Goal: Find specific page/section: Find specific page/section

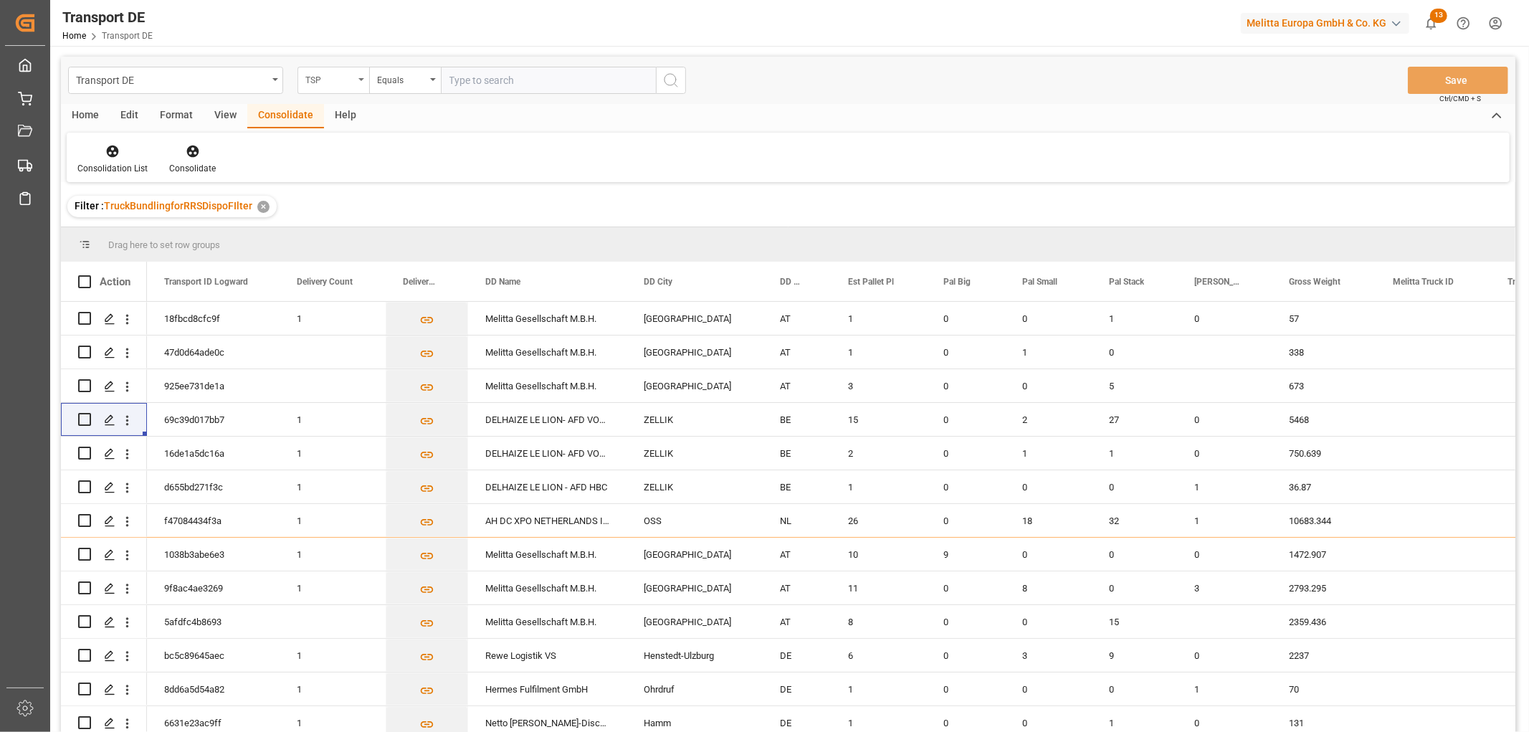
click at [326, 80] on div "TSP" at bounding box center [329, 78] width 49 height 16
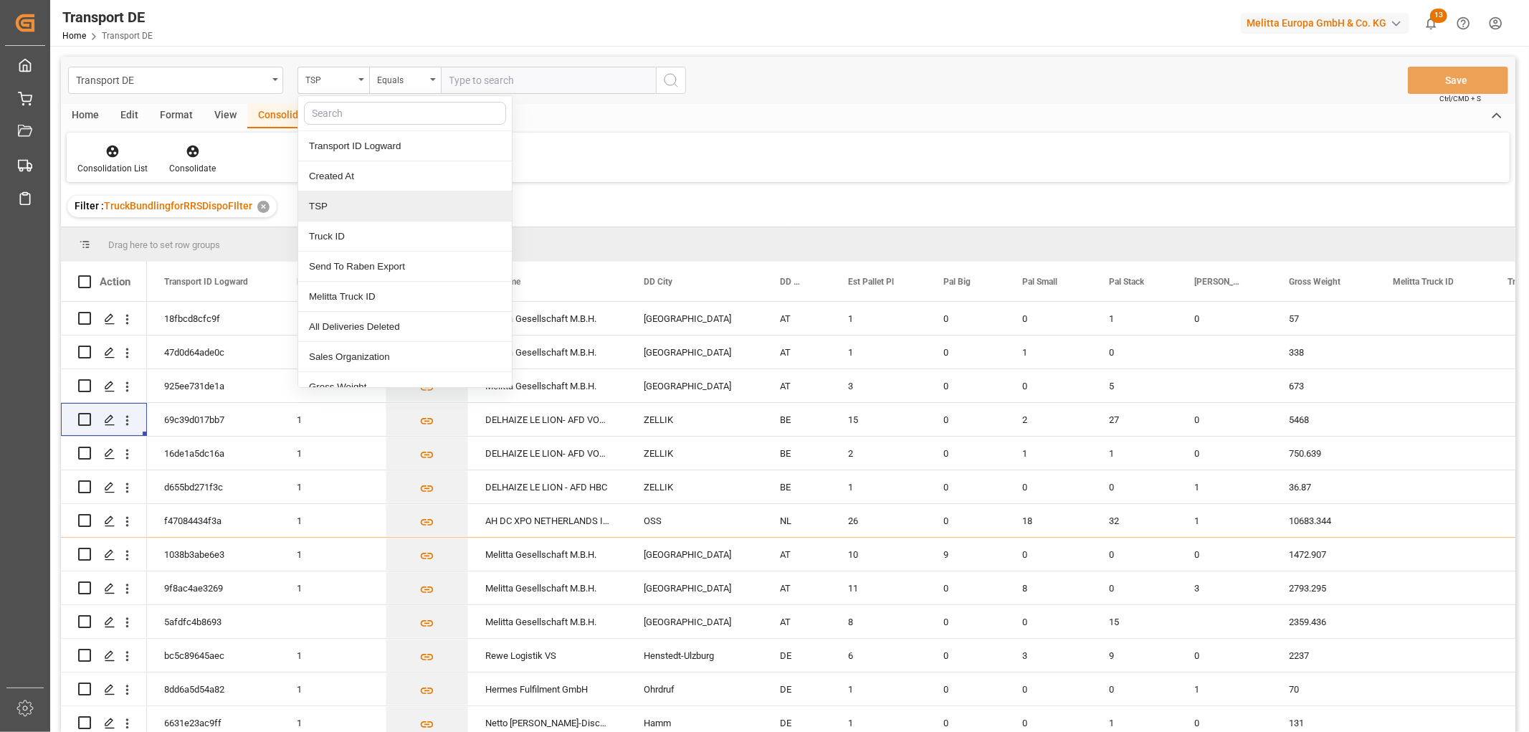
click at [330, 209] on div "TSP" at bounding box center [405, 206] width 214 height 30
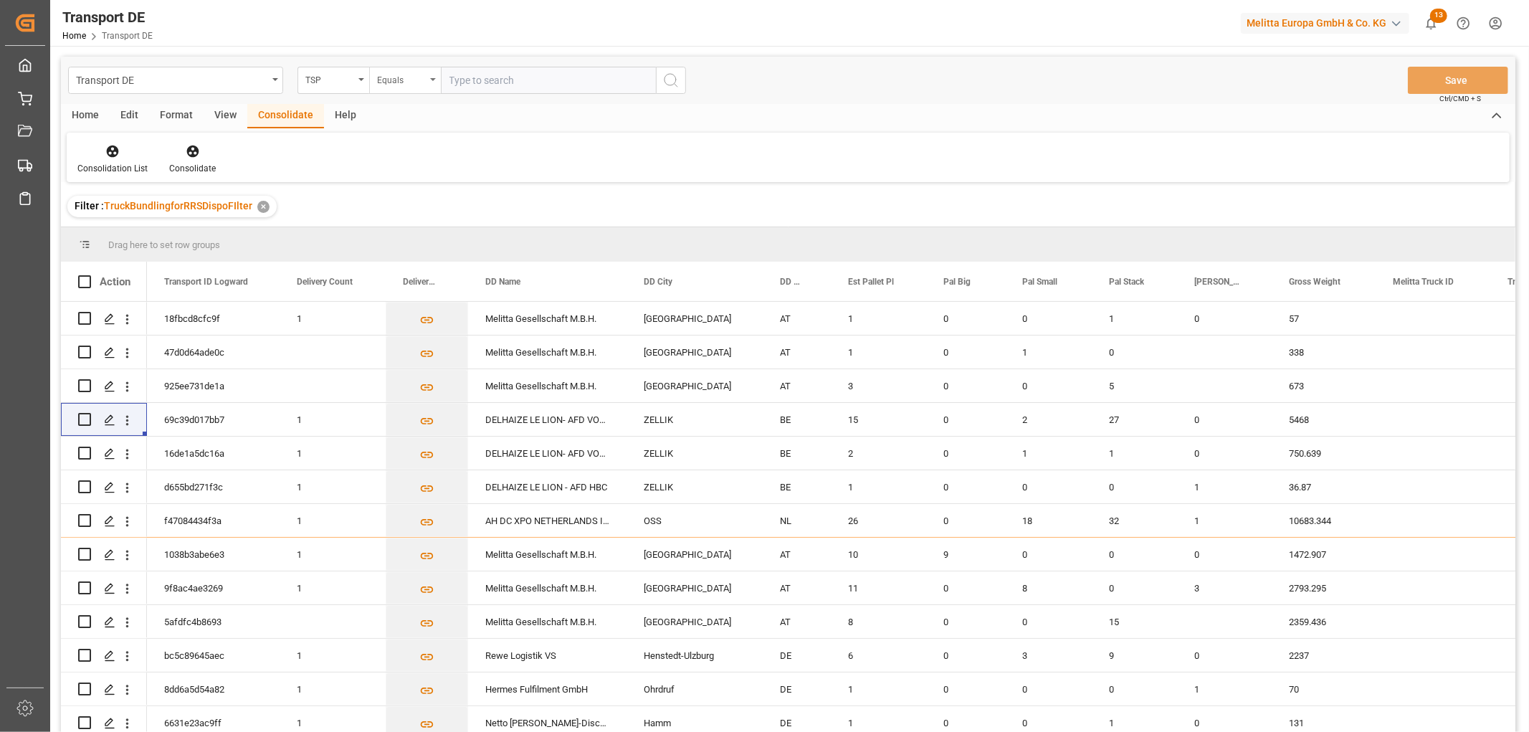
click at [396, 72] on div "Equals" at bounding box center [401, 78] width 49 height 16
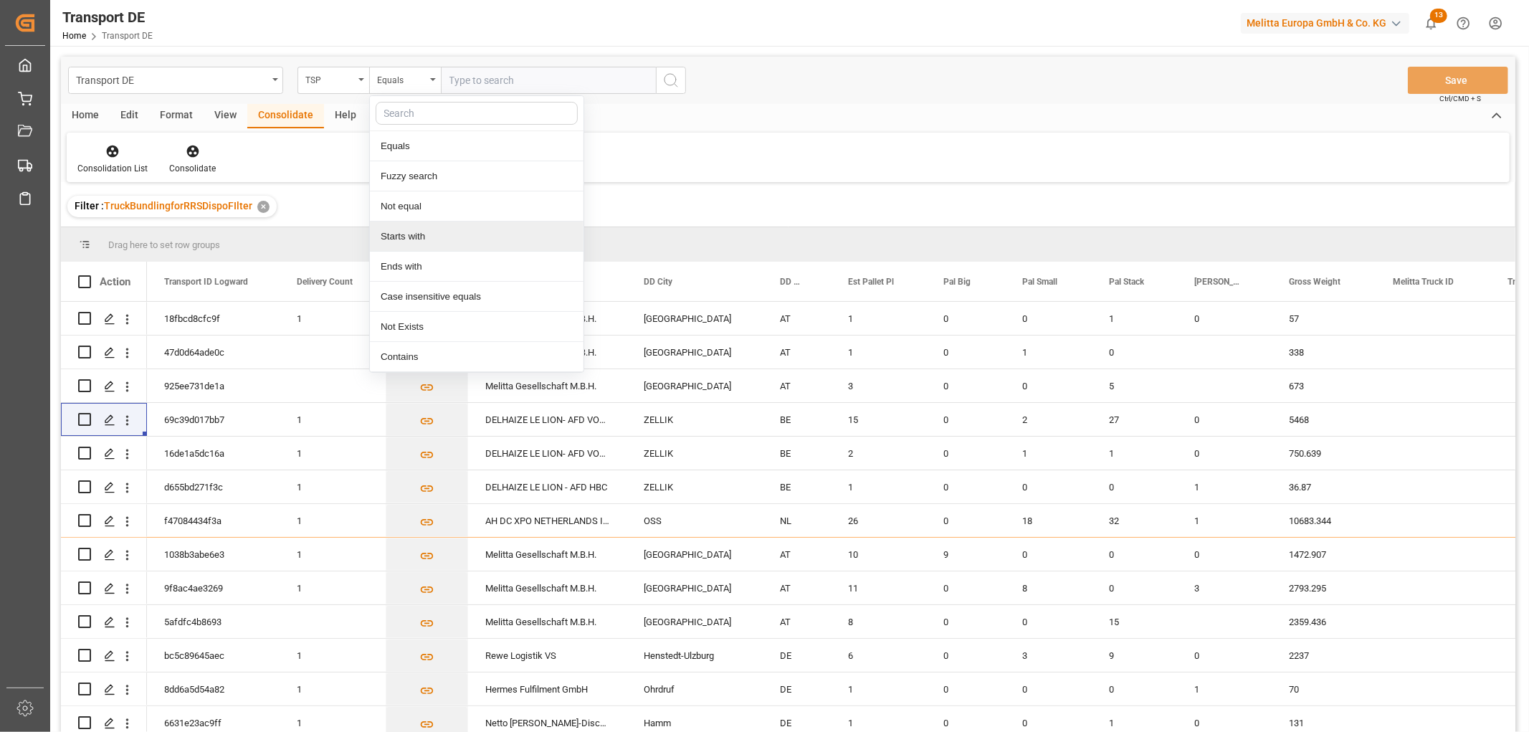
click at [411, 237] on div "Starts with" at bounding box center [477, 237] width 214 height 30
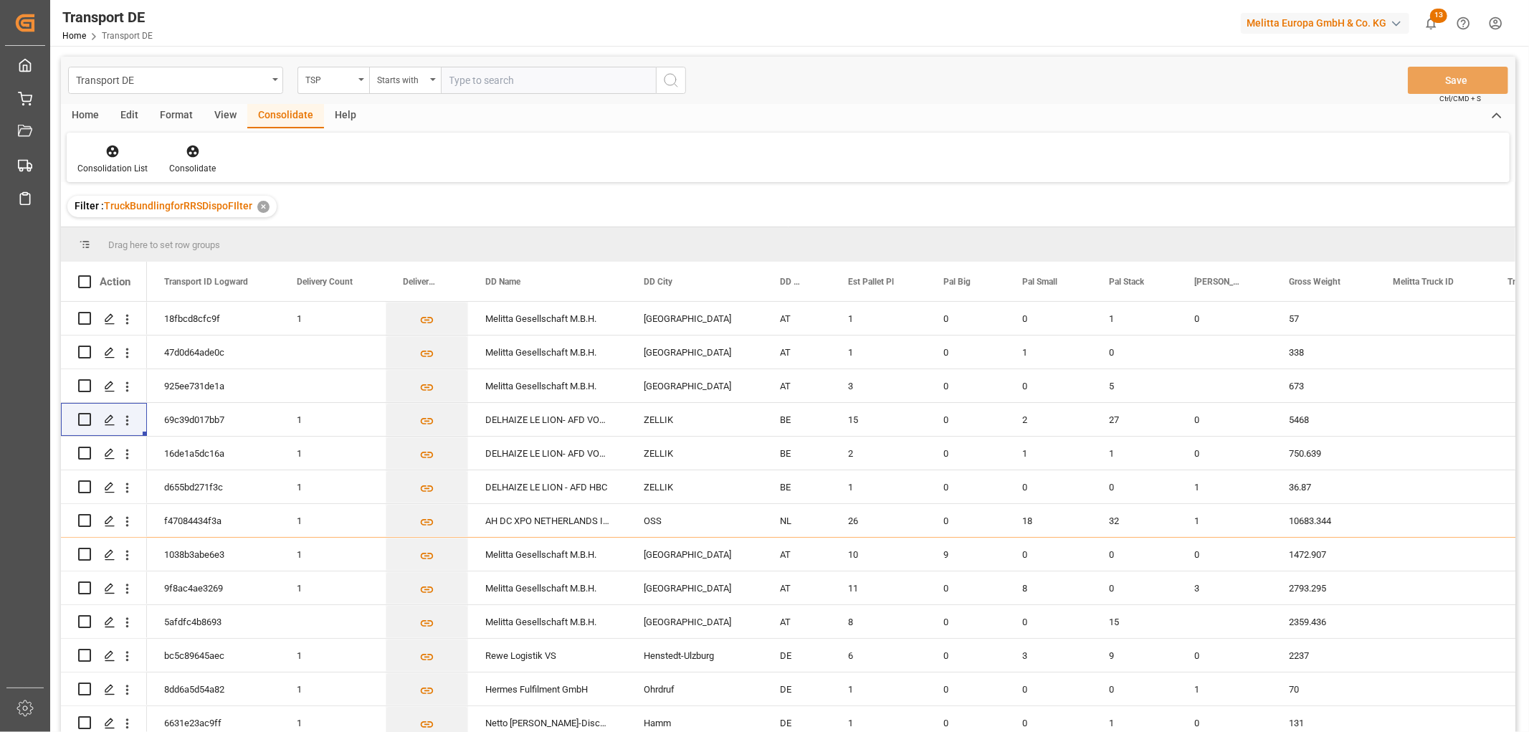
click at [485, 80] on input "text" at bounding box center [548, 80] width 215 height 27
type input "LIT DE"
click at [670, 80] on icon "search button" at bounding box center [670, 80] width 17 height 17
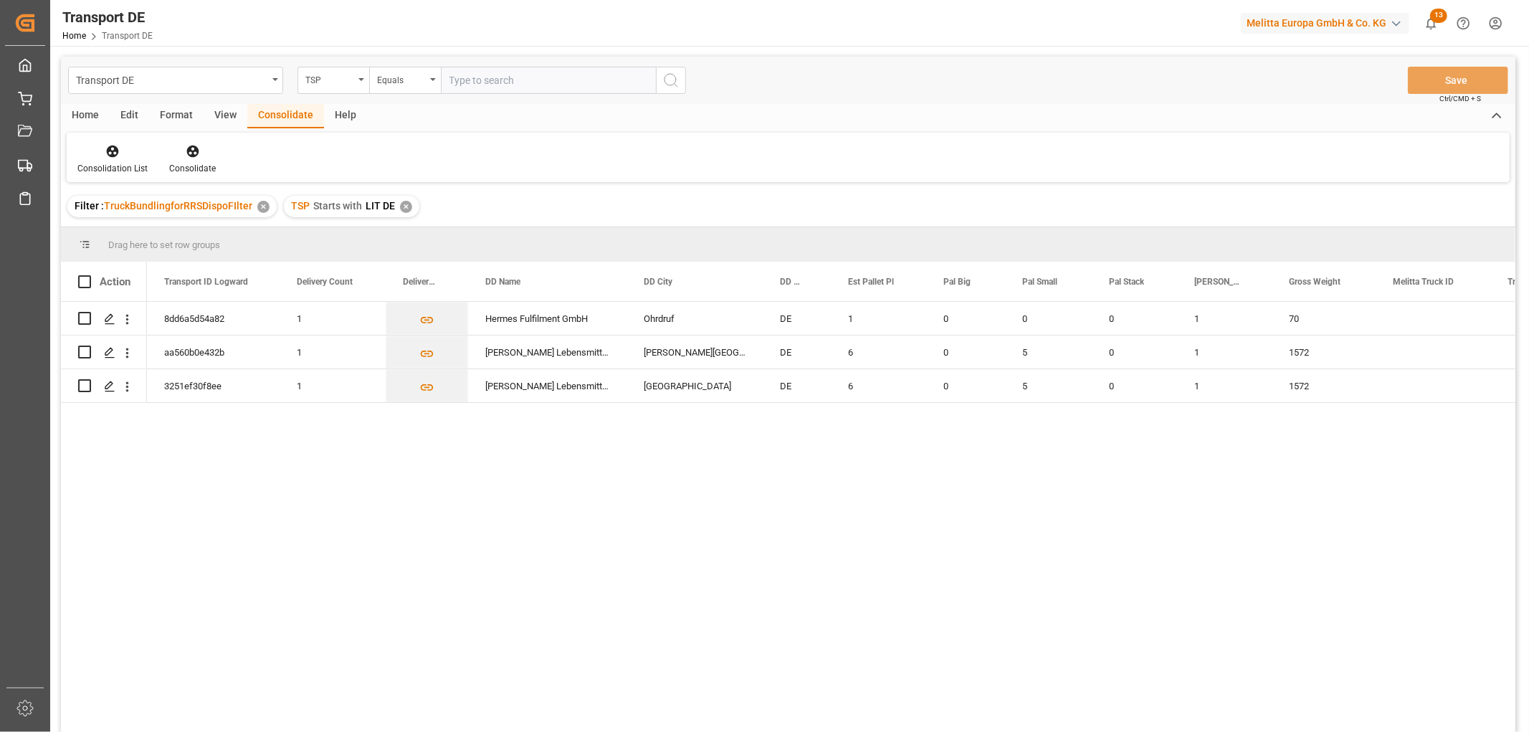
click at [400, 203] on div "✕" at bounding box center [406, 207] width 12 height 12
